Goal: Information Seeking & Learning: Get advice/opinions

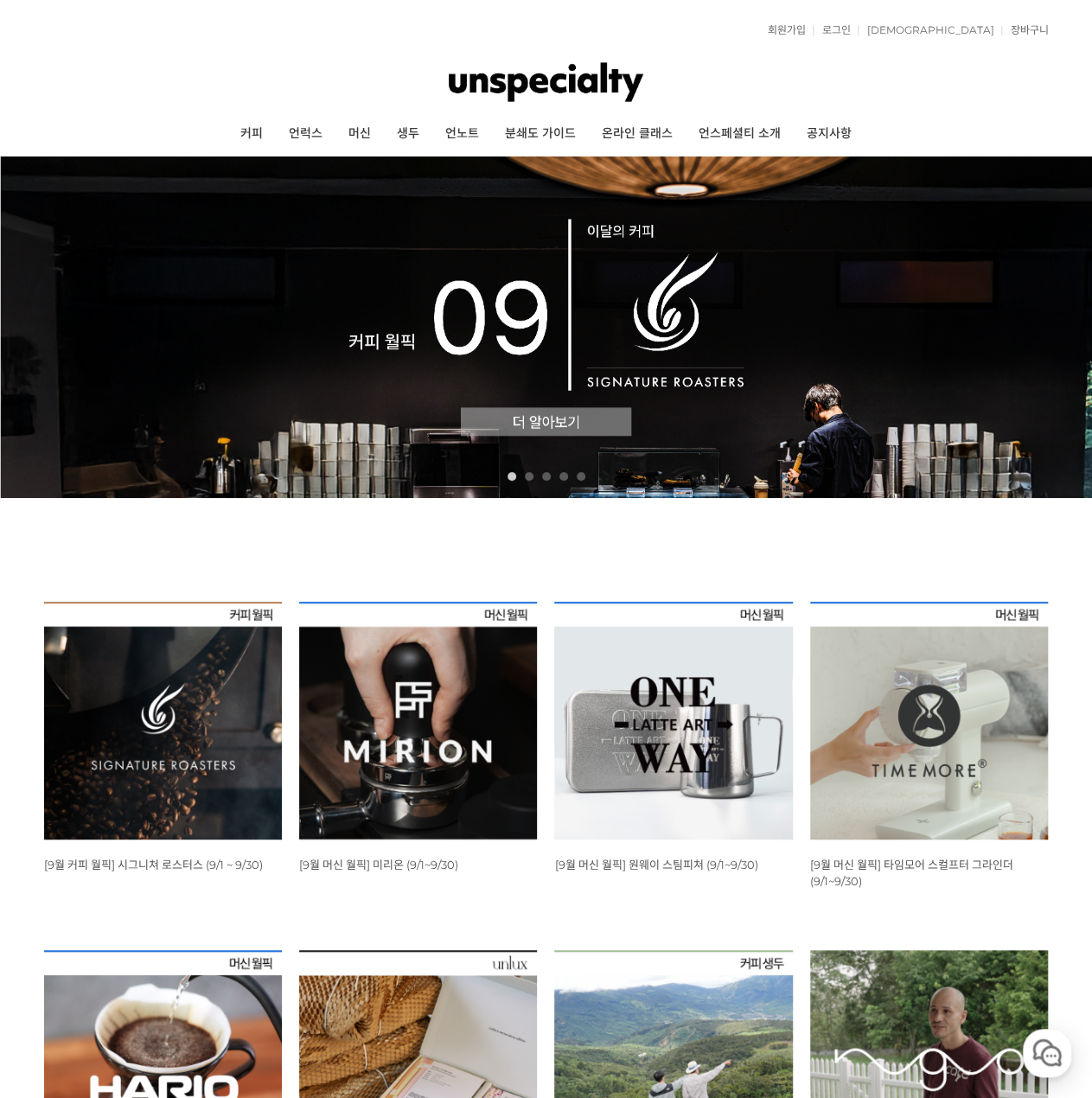
click at [531, 428] on img at bounding box center [546, 328] width 1092 height 342
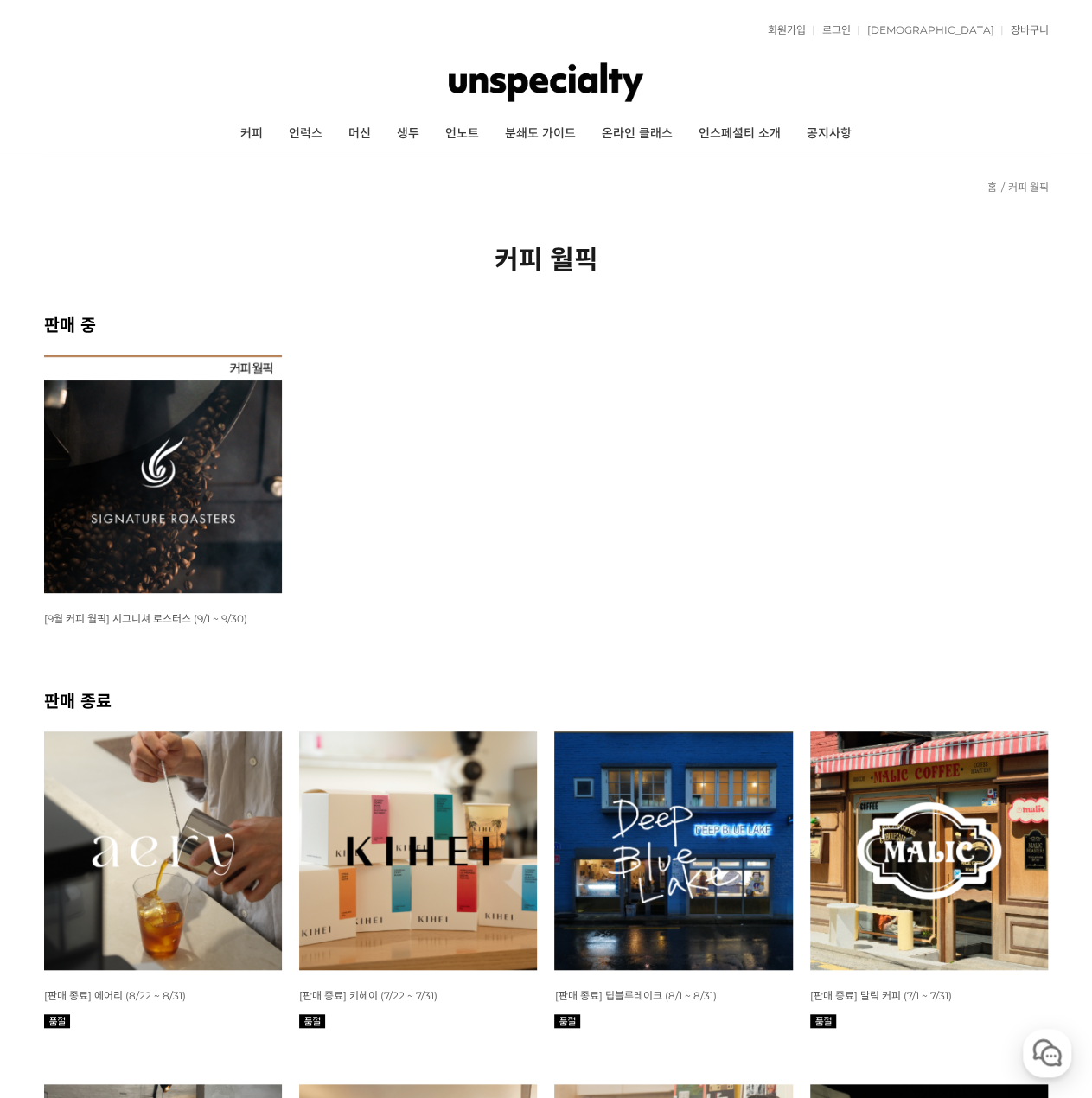
click at [154, 484] on img at bounding box center [163, 474] width 238 height 238
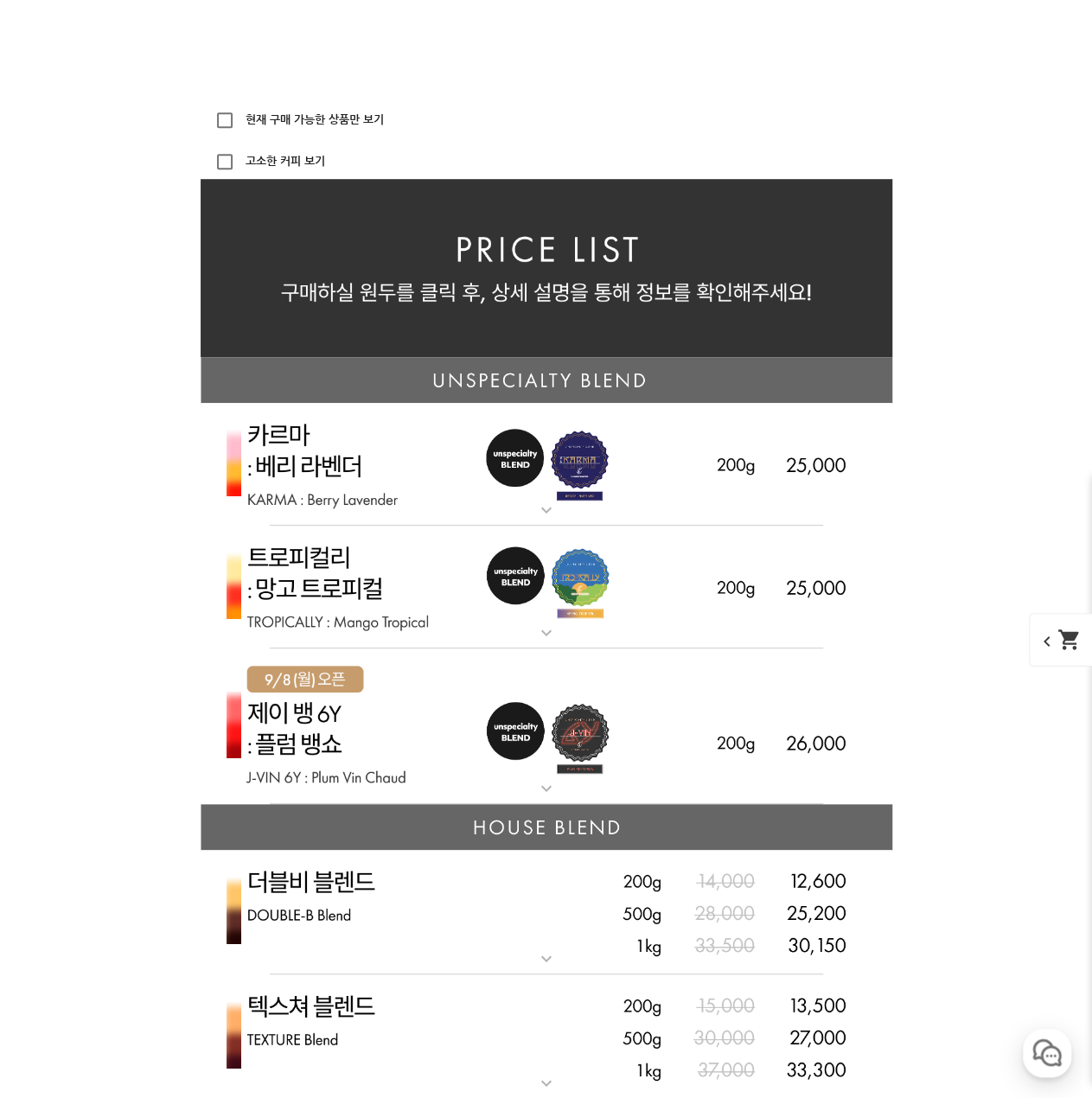
scroll to position [3781, 0]
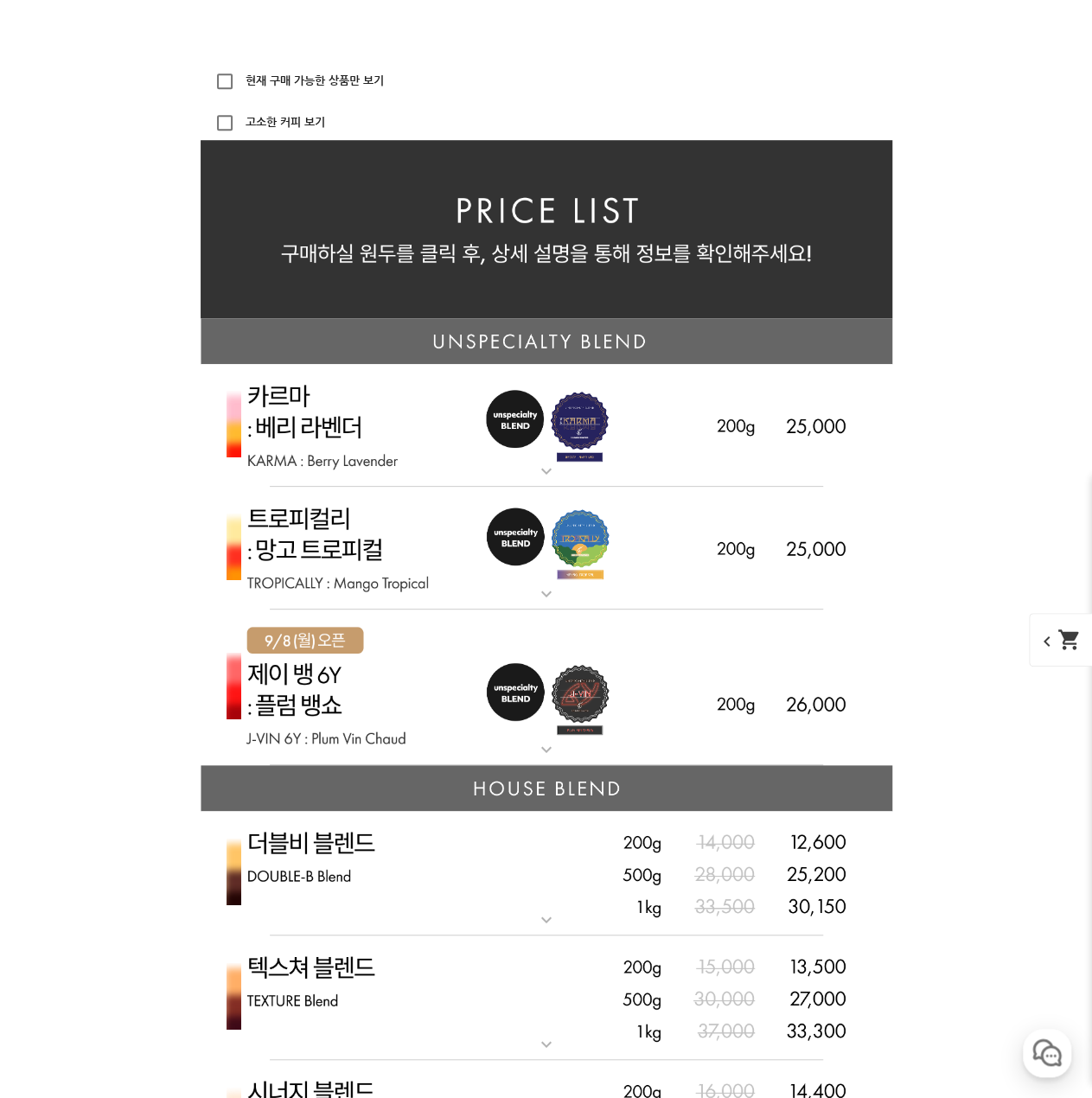
click at [571, 469] on img at bounding box center [546, 426] width 692 height 123
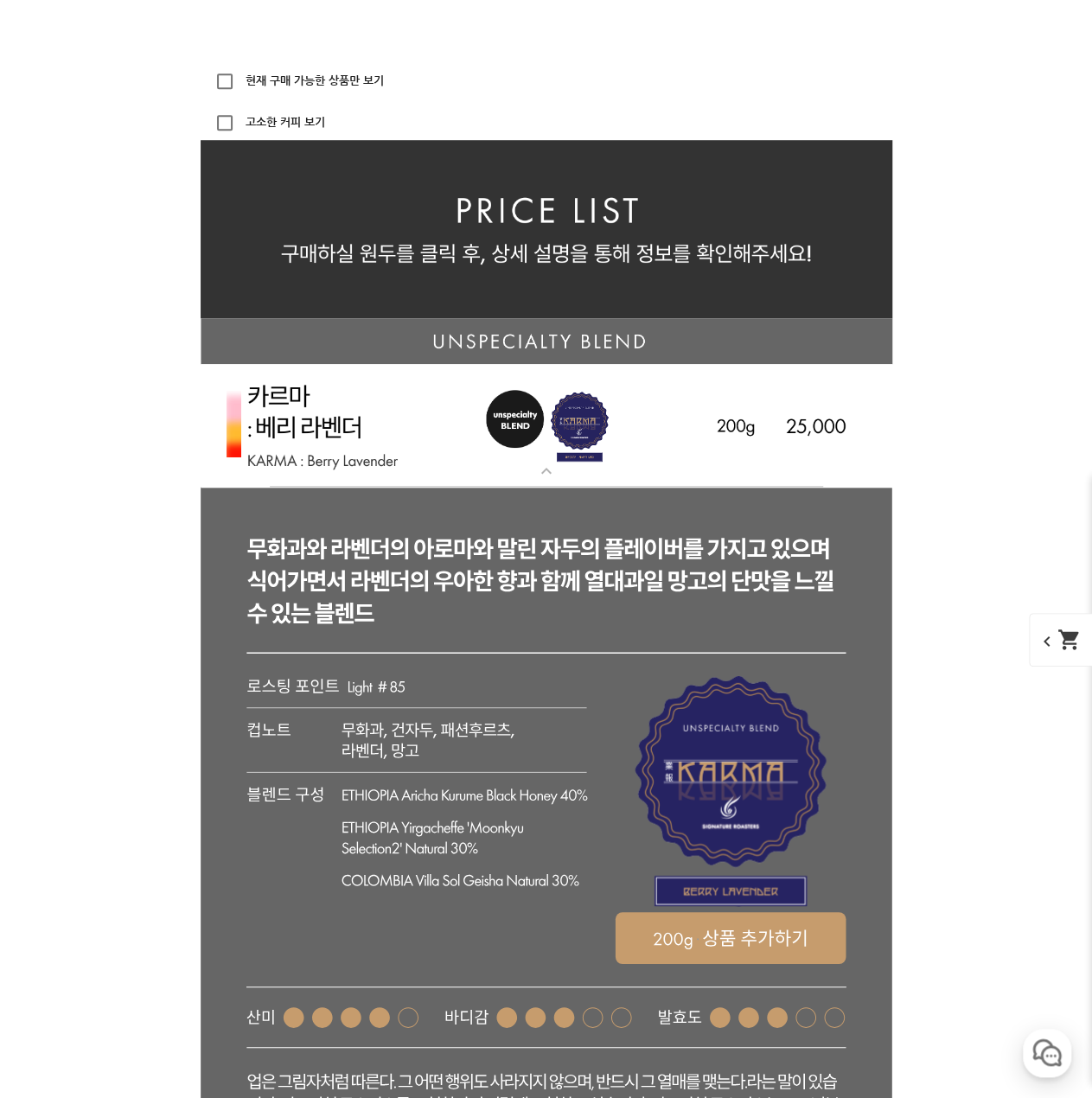
click at [571, 469] on img at bounding box center [546, 426] width 692 height 123
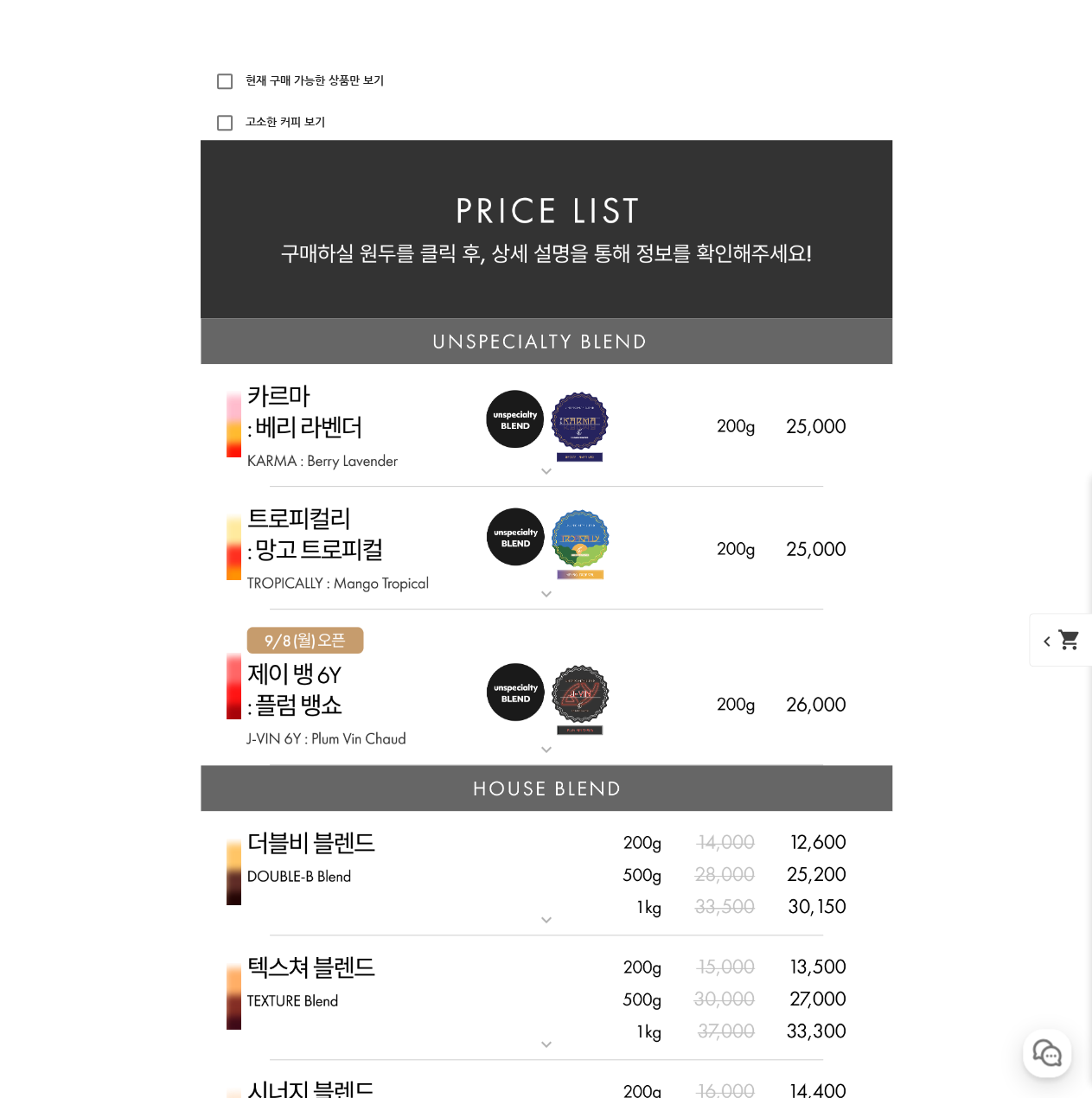
click at [512, 429] on img at bounding box center [546, 426] width 692 height 123
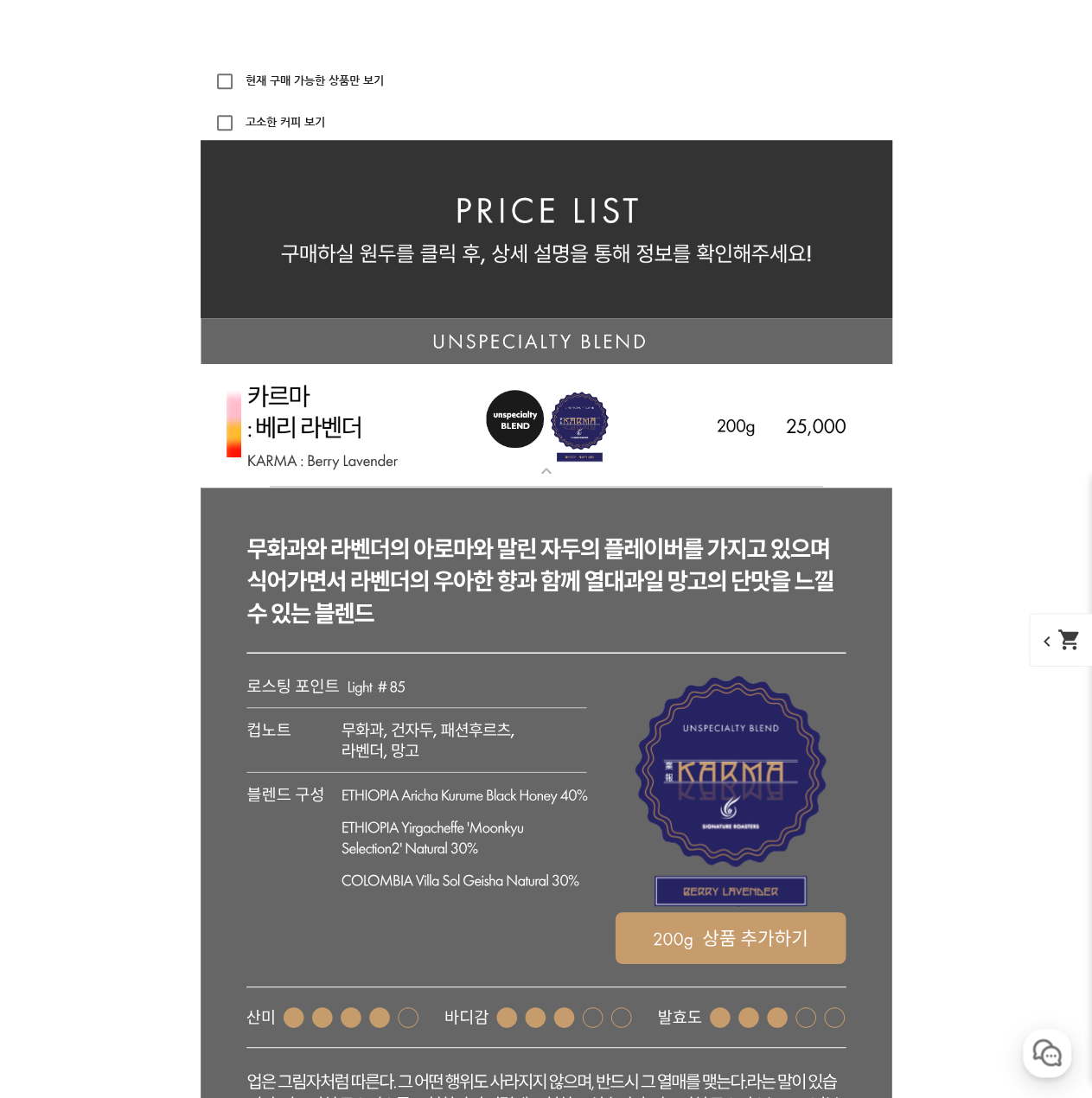
click at [512, 429] on img at bounding box center [546, 426] width 692 height 123
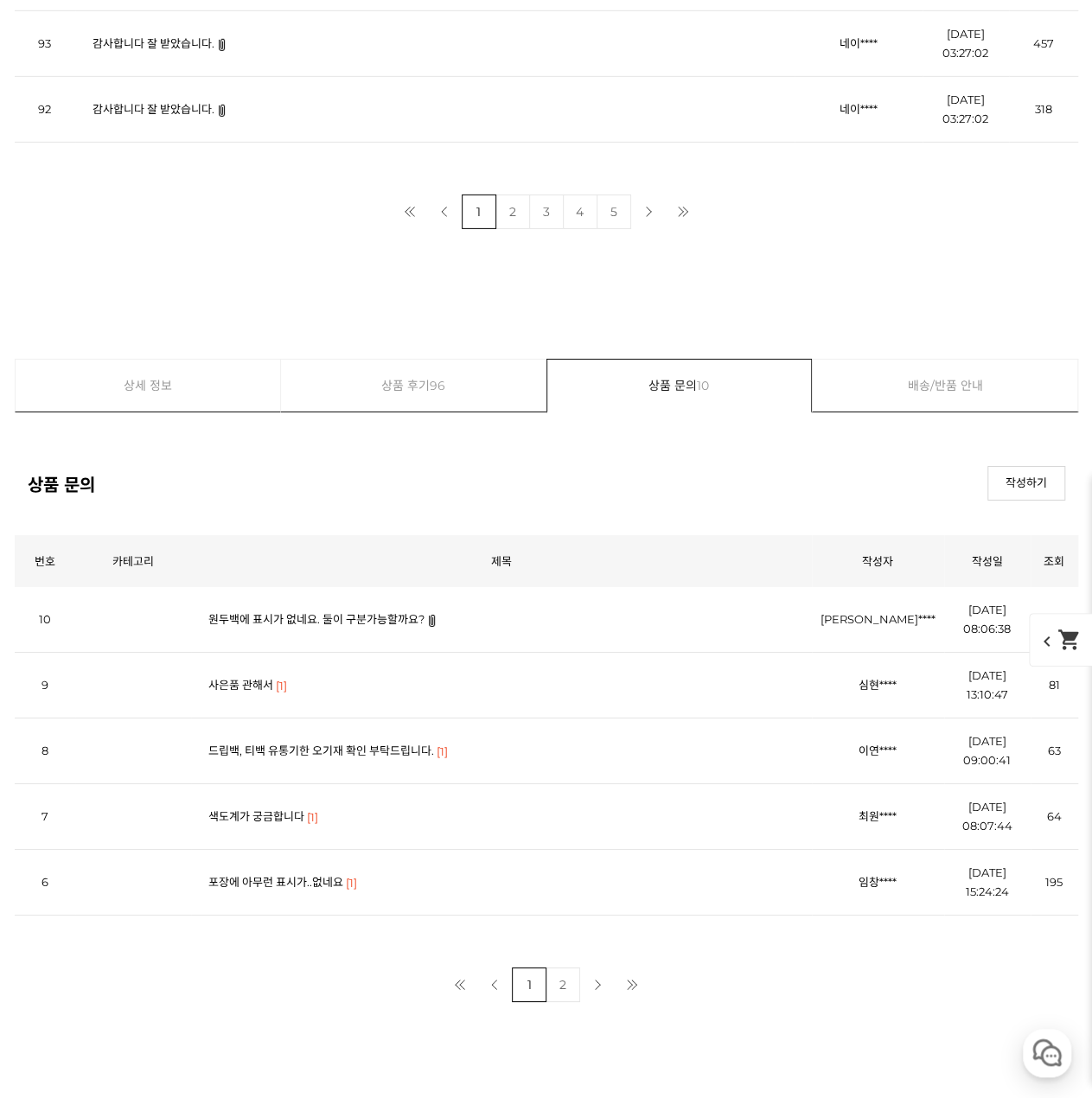
scroll to position [19435, 0]
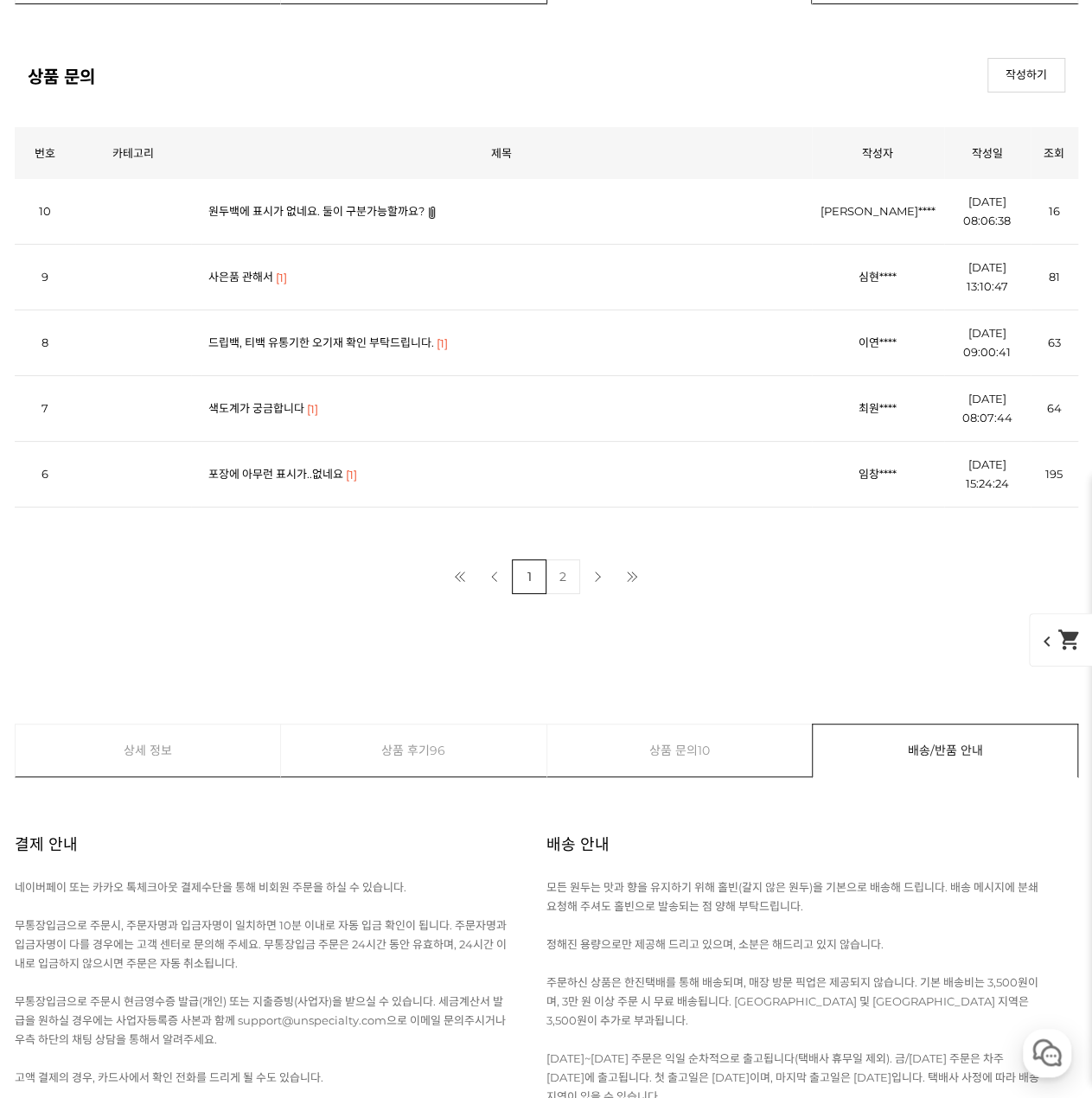
scroll to position [19954, 0]
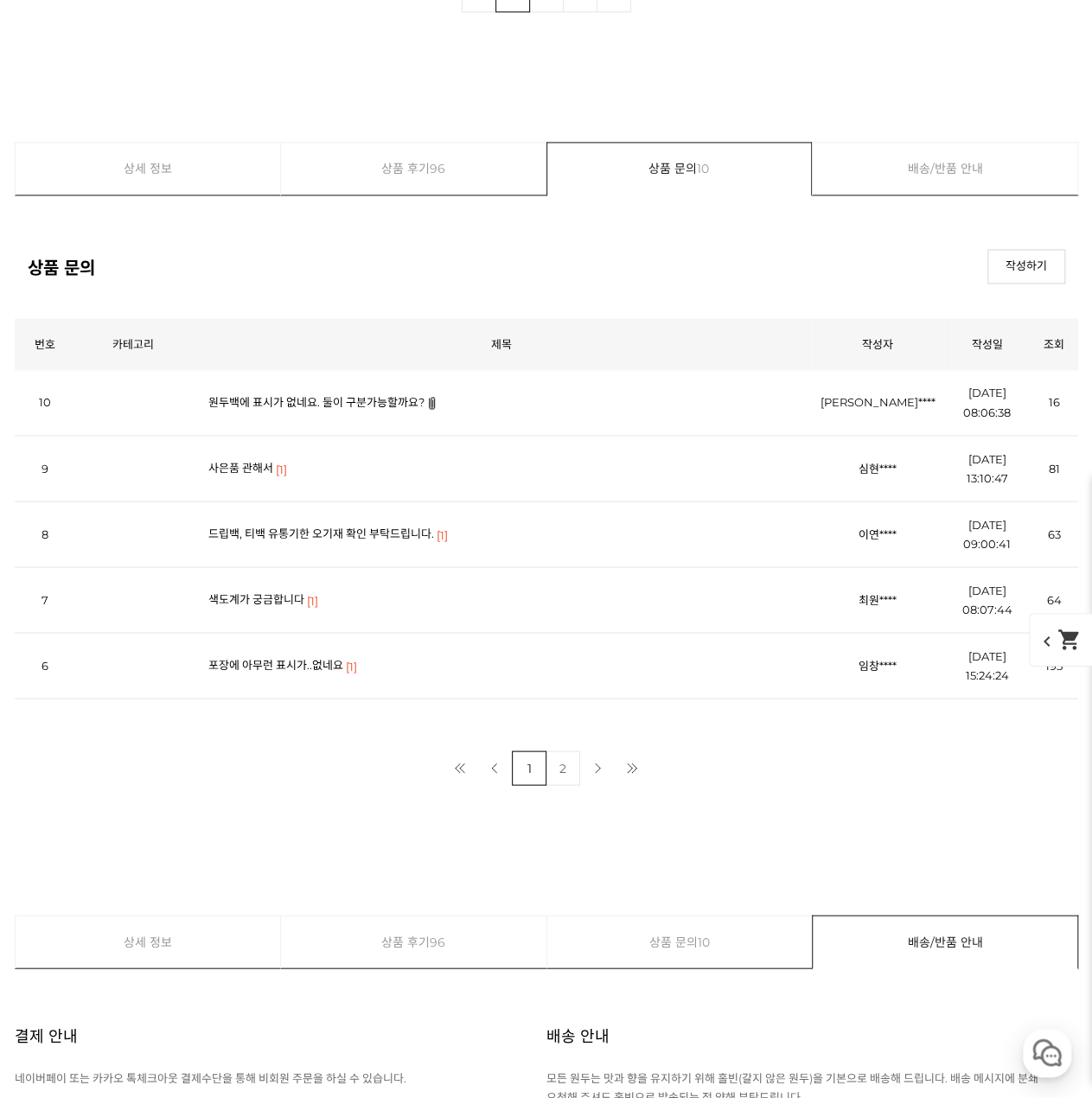
scroll to position [7832, 0]
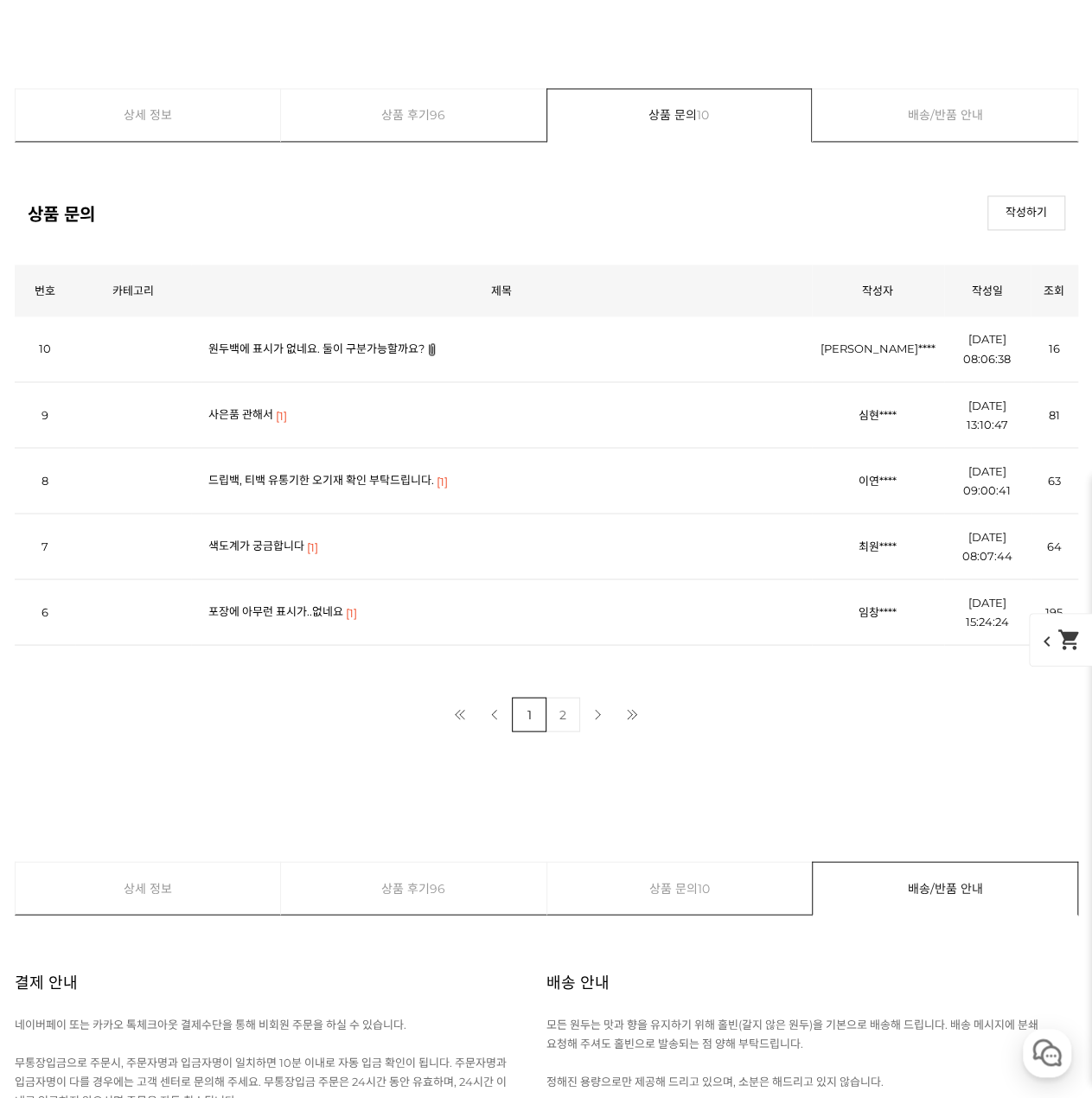
click at [566, 715] on link "2" at bounding box center [563, 714] width 35 height 35
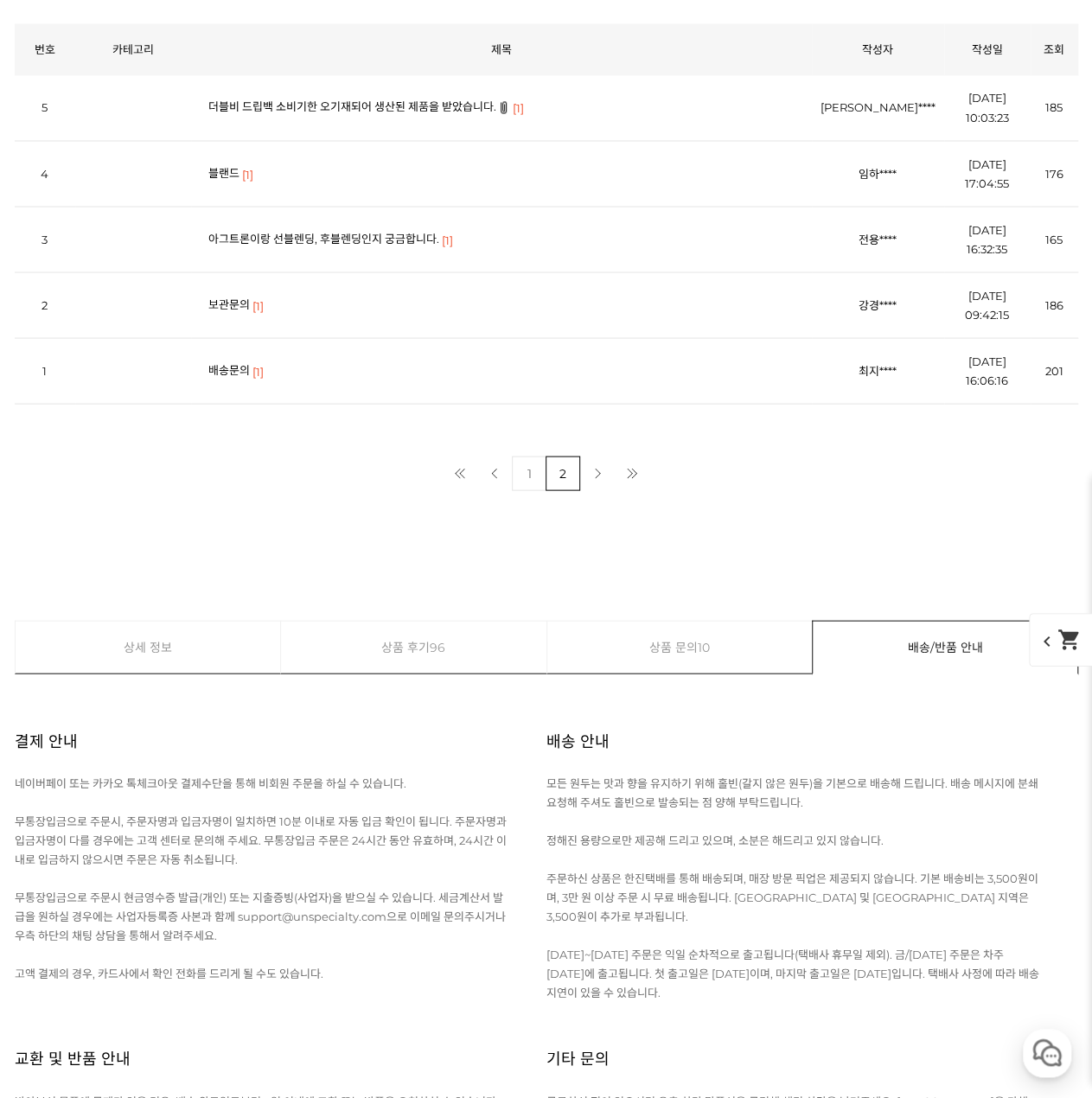
click at [232, 169] on td "블랜드 [1]" at bounding box center [502, 174] width 621 height 66
click at [228, 165] on link "블랜드" at bounding box center [224, 172] width 32 height 14
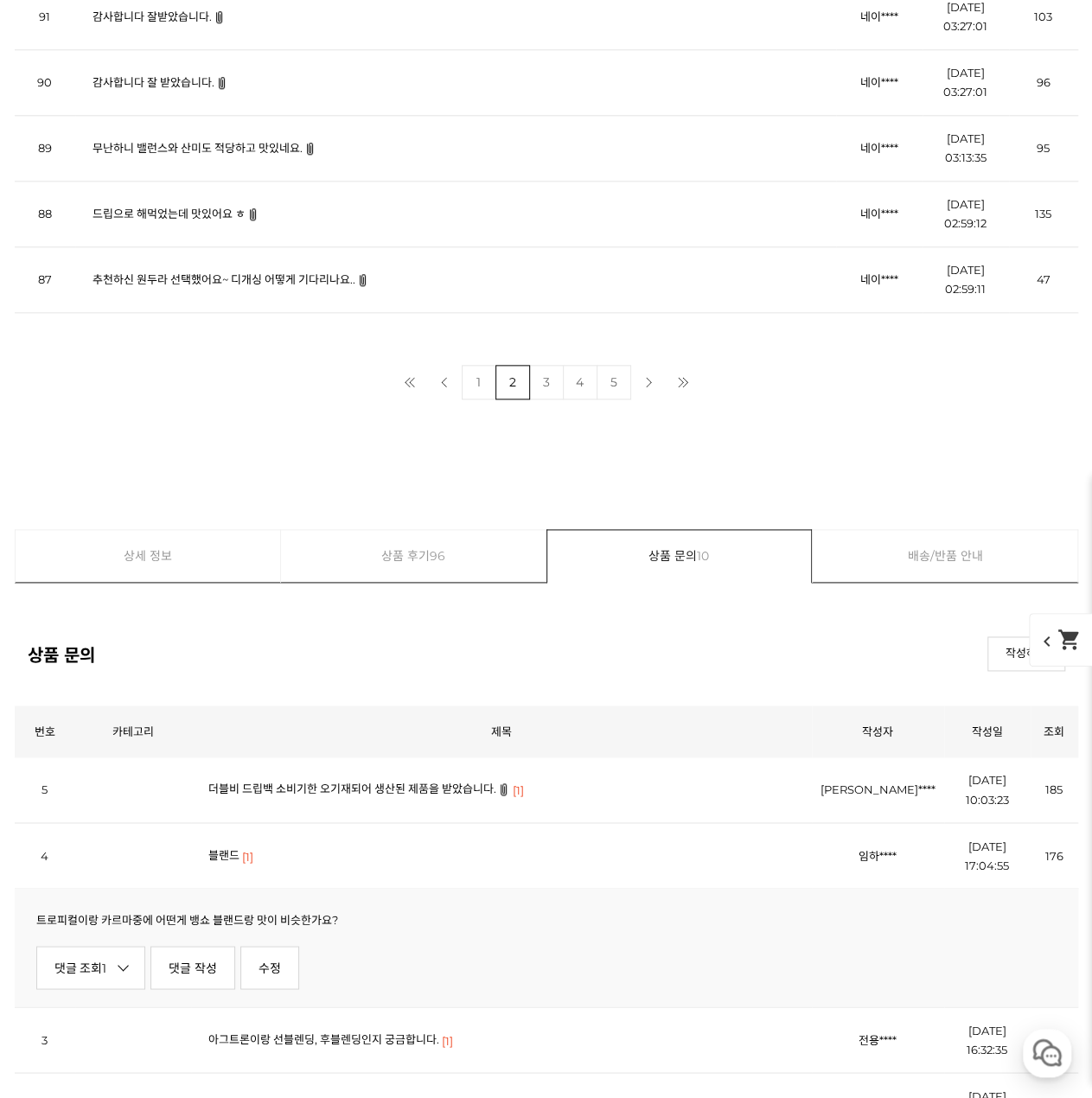
scroll to position [7036, 0]
